Goal: Check status: Check status

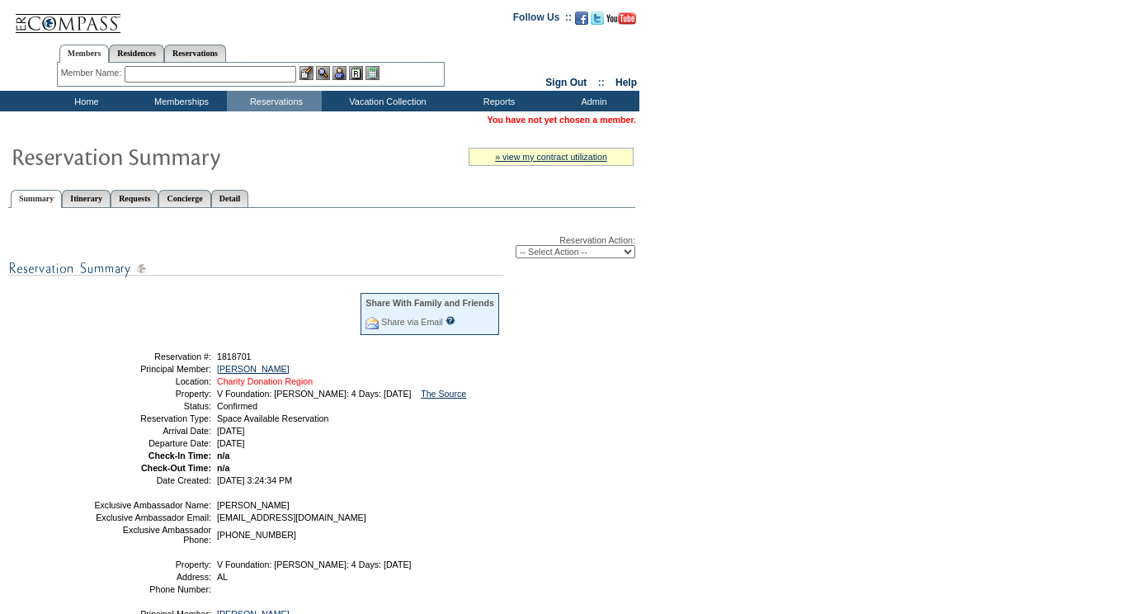
click at [280, 383] on link "Charity Donation Region" at bounding box center [265, 381] width 96 height 10
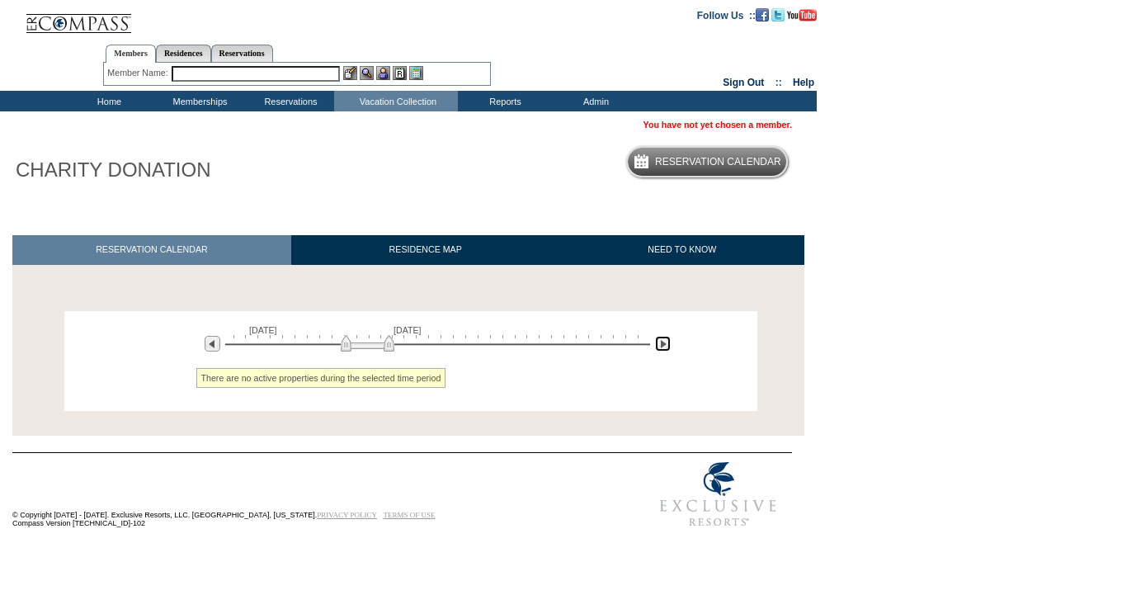
click at [662, 346] on img at bounding box center [663, 344] width 16 height 16
drag, startPoint x: 402, startPoint y: 348, endPoint x: 607, endPoint y: 353, distance: 205.4
click at [607, 354] on div "Processing November 24, 2027 January 8, 2028 » Apply these dates to all the cal…" at bounding box center [410, 361] width 693 height 100
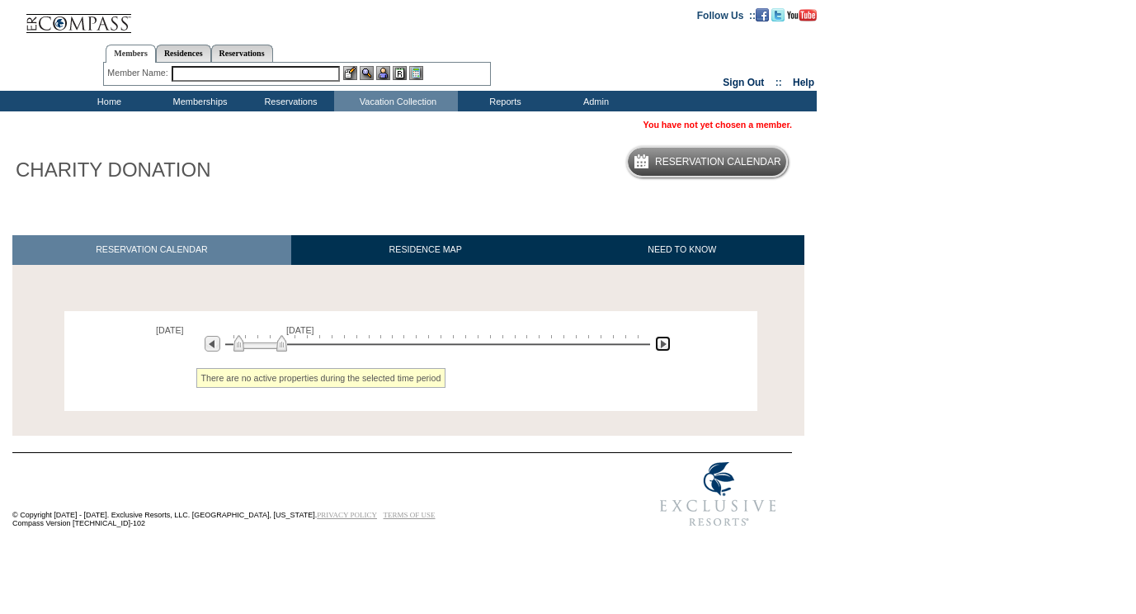
drag, startPoint x: 618, startPoint y: 346, endPoint x: 252, endPoint y: 350, distance: 367.0
click at [252, 349] on img at bounding box center [260, 343] width 54 height 16
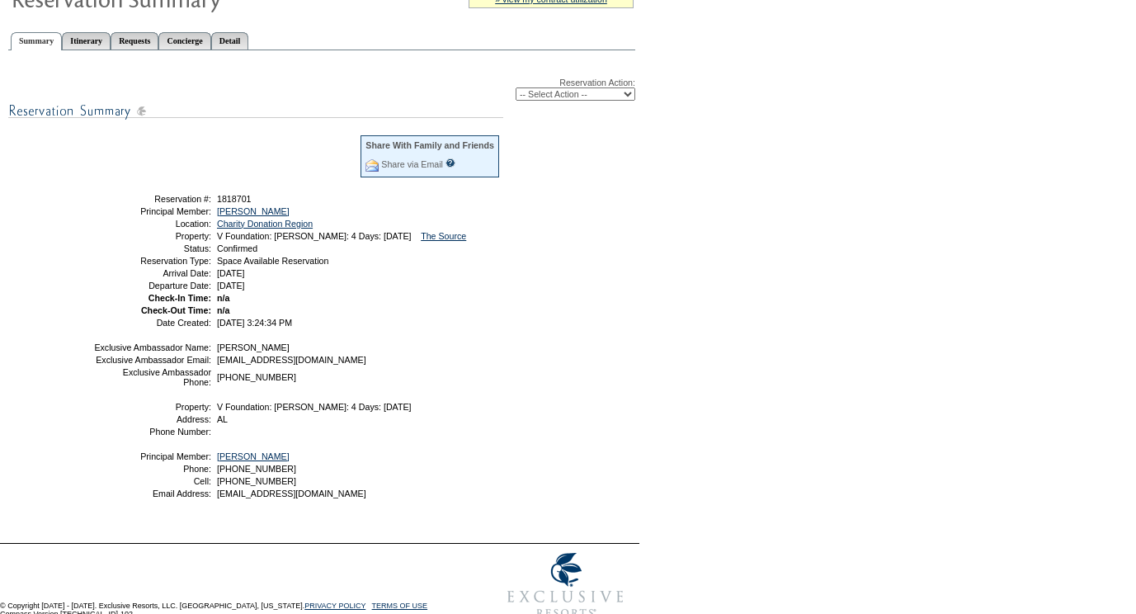
scroll to position [159, 0]
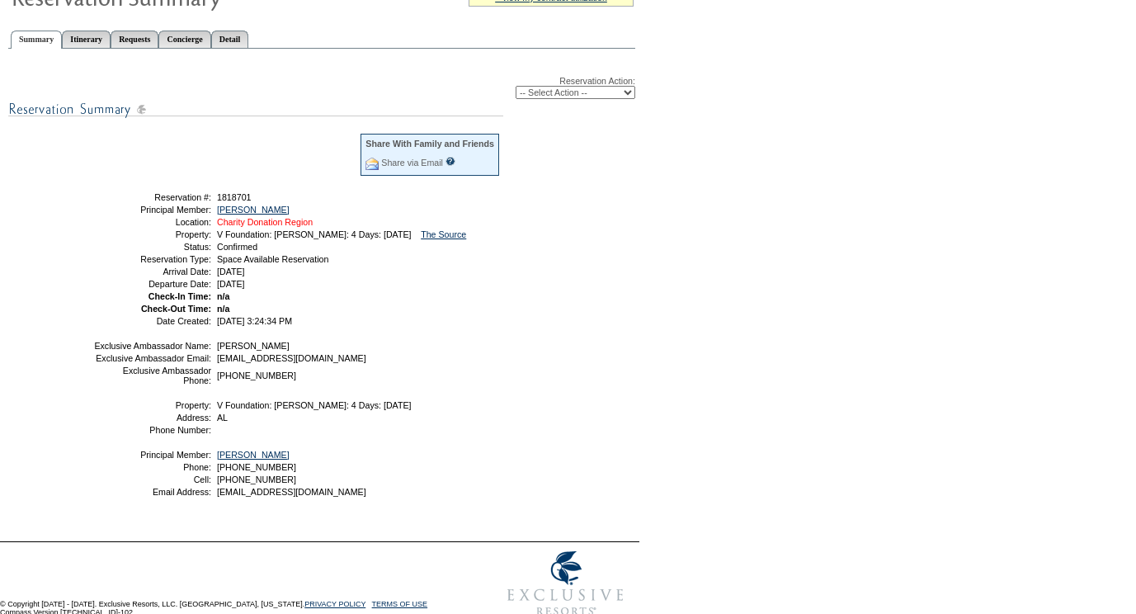
click at [267, 226] on link "Charity Donation Region" at bounding box center [265, 222] width 96 height 10
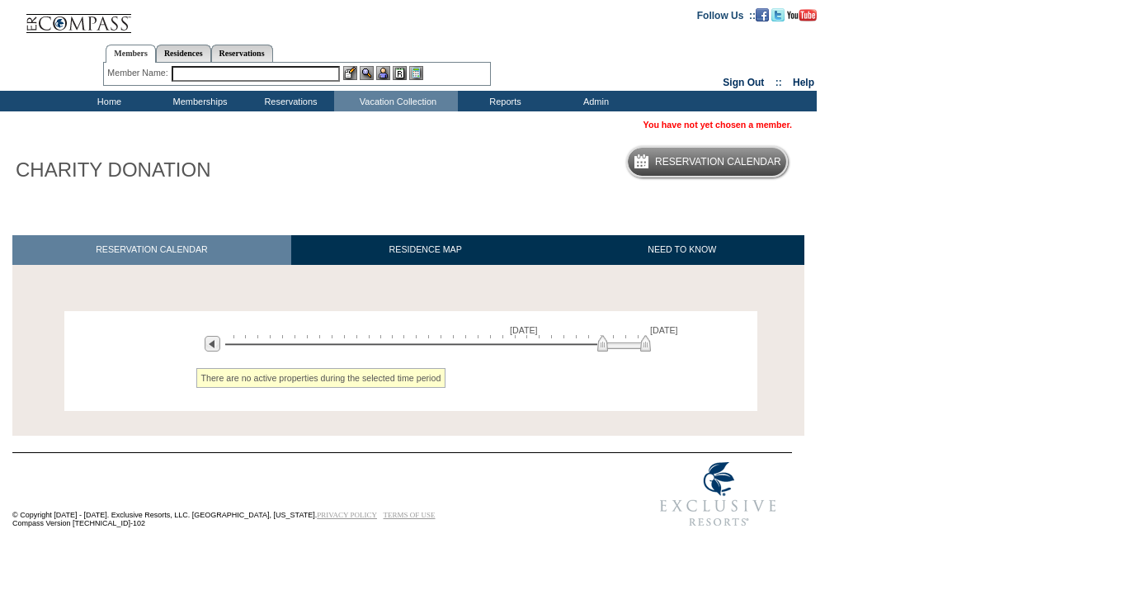
drag, startPoint x: 379, startPoint y: 346, endPoint x: 704, endPoint y: 353, distance: 325.0
click at [704, 355] on div "Processing [DATE] [DATE] » Apply these dates to all the calendars on this page …" at bounding box center [410, 361] width 693 height 100
drag, startPoint x: 630, startPoint y: 346, endPoint x: 227, endPoint y: 360, distance: 403.5
click at [227, 353] on div "[DATE] [DATE] » Apply these dates to all the calendars on this page Click a dat…" at bounding box center [410, 334] width 684 height 38
